Goal: Information Seeking & Learning: Learn about a topic

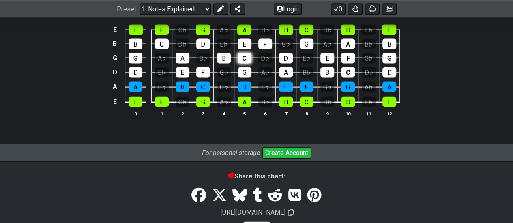
scroll to position [821, 0]
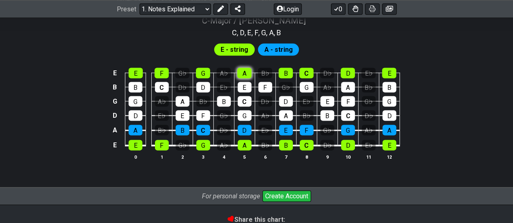
click at [244, 74] on div "A" at bounding box center [244, 73] width 14 height 11
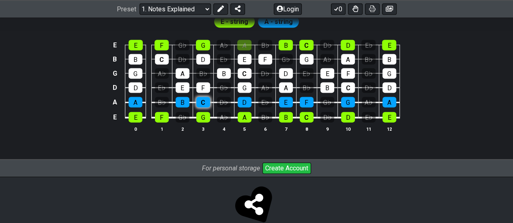
scroll to position [862, 0]
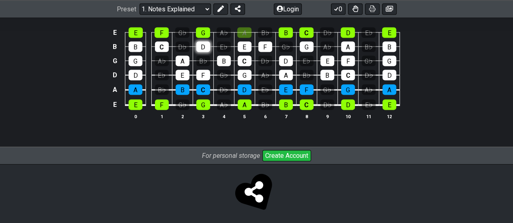
click at [204, 48] on div "D" at bounding box center [203, 47] width 14 height 11
click at [223, 56] on div "B" at bounding box center [224, 61] width 14 height 11
click at [239, 47] on div "E" at bounding box center [244, 47] width 14 height 11
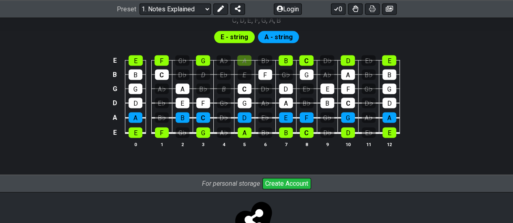
scroll to position [781, 0]
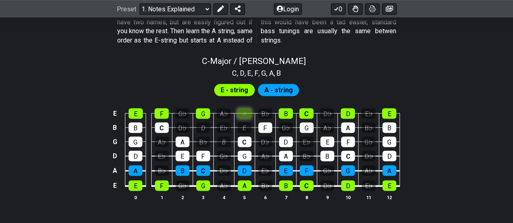
click at [250, 115] on div "A" at bounding box center [244, 114] width 14 height 11
click at [281, 110] on div "B" at bounding box center [285, 114] width 14 height 11
click at [239, 111] on div "A" at bounding box center [244, 114] width 14 height 11
click at [139, 112] on div "E" at bounding box center [135, 114] width 14 height 11
click at [132, 124] on div "B" at bounding box center [135, 128] width 14 height 11
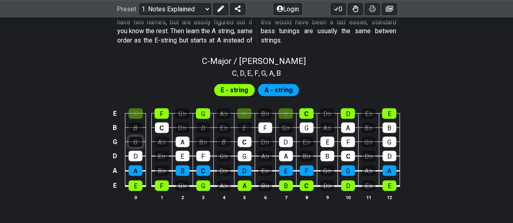
click at [136, 139] on div "G" at bounding box center [135, 142] width 14 height 11
click at [136, 151] on div "D" at bounding box center [135, 156] width 14 height 11
click at [133, 168] on div "A" at bounding box center [135, 171] width 14 height 11
click at [136, 181] on div "E" at bounding box center [135, 186] width 14 height 11
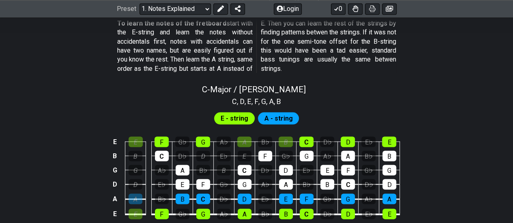
scroll to position [740, 0]
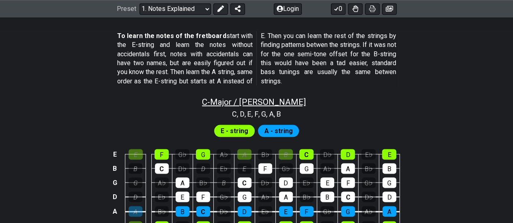
click at [250, 98] on span "C - Major / Ionian" at bounding box center [254, 102] width 104 height 10
select select "C"
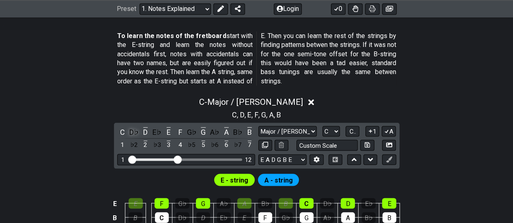
click at [131, 126] on div "D♭" at bounding box center [133, 131] width 11 height 11
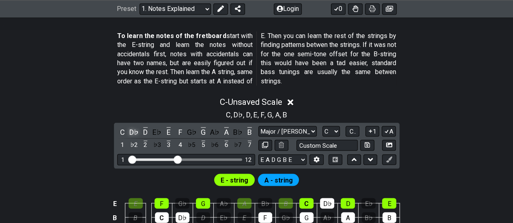
click at [137, 127] on div "D♭" at bounding box center [133, 131] width 11 height 11
click at [148, 127] on div "D" at bounding box center [145, 131] width 11 height 11
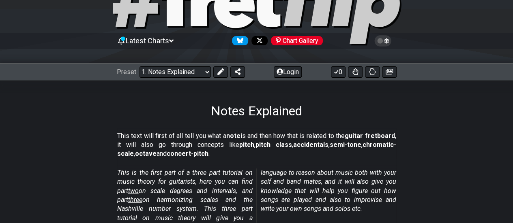
scroll to position [0, 0]
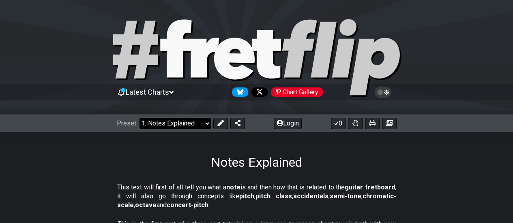
click at [191, 122] on select "Welcome to #fretflip! Initial Preset Custom Preset Minor Pentatonic Major Penta…" at bounding box center [174, 123] width 71 height 11
click at [94, 163] on div "Notes Explained" at bounding box center [256, 151] width 513 height 38
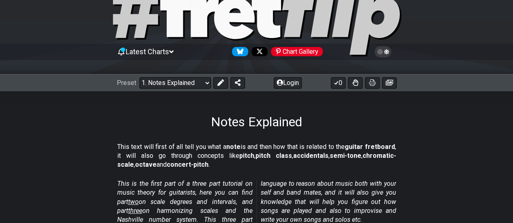
scroll to position [81, 0]
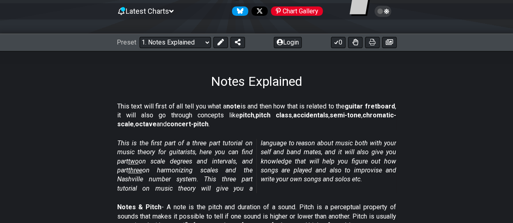
drag, startPoint x: 118, startPoint y: 103, endPoint x: 207, endPoint y: 109, distance: 89.8
click at [205, 106] on p "This text will first of all tell you what a note is and then how that is relate…" at bounding box center [256, 115] width 279 height 27
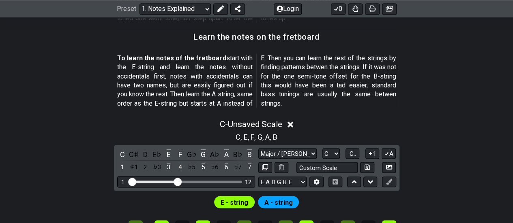
scroll to position [689, 0]
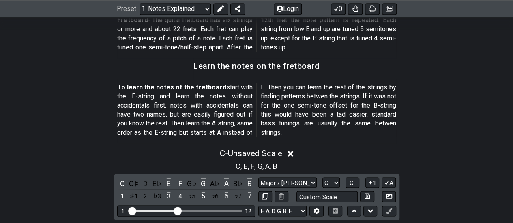
click at [291, 152] on icon at bounding box center [290, 154] width 6 height 6
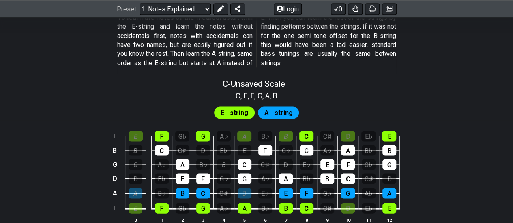
scroll to position [811, 0]
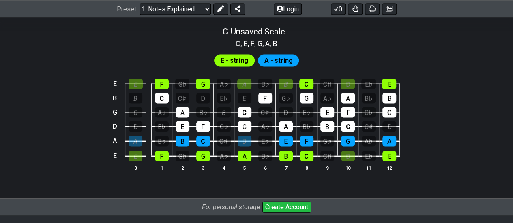
click at [242, 60] on span "E - string" at bounding box center [234, 61] width 28 height 12
click at [266, 60] on span "A - string" at bounding box center [278, 61] width 28 height 12
click at [163, 82] on div "F" at bounding box center [161, 84] width 14 height 11
click at [202, 86] on div "G" at bounding box center [203, 84] width 14 height 11
click at [302, 83] on div "C" at bounding box center [306, 84] width 14 height 11
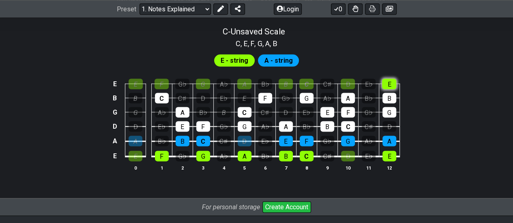
click at [391, 81] on div "E" at bounding box center [389, 84] width 14 height 11
click at [389, 154] on div "E" at bounding box center [389, 156] width 14 height 11
click at [312, 154] on div "C" at bounding box center [307, 156] width 14 height 11
drag, startPoint x: 295, startPoint y: 154, endPoint x: 290, endPoint y: 154, distance: 5.7
click at [295, 154] on tr "E E F G♭ G A♭ A B♭ B C C♯ D E♭ E" at bounding box center [254, 148] width 289 height 15
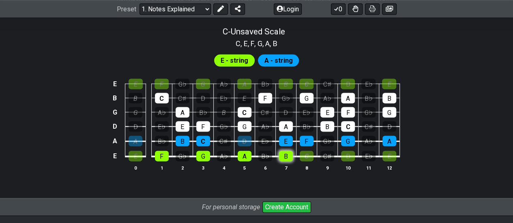
click at [288, 154] on div "B" at bounding box center [286, 156] width 14 height 11
click at [250, 153] on div "A" at bounding box center [244, 156] width 14 height 11
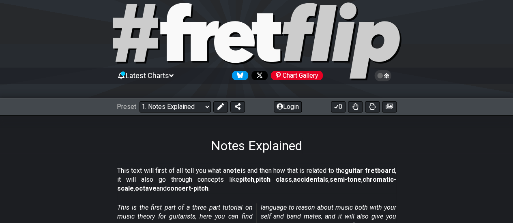
scroll to position [0, 0]
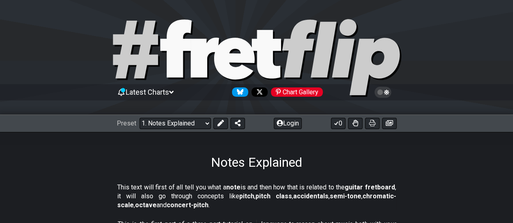
click at [150, 96] on span "Latest Charts" at bounding box center [147, 92] width 43 height 9
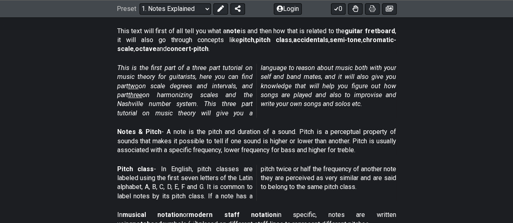
scroll to position [237, 0]
